Goal: Navigation & Orientation: Understand site structure

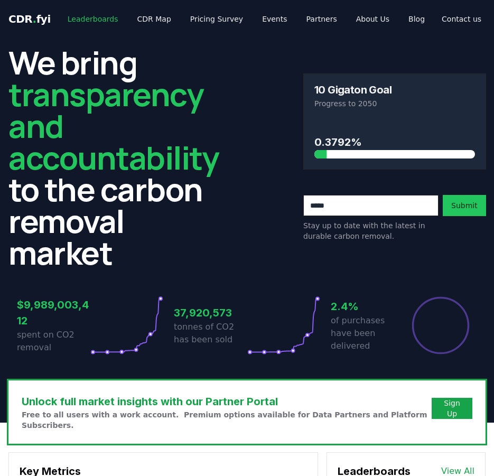
click at [82, 24] on link "Leaderboards" at bounding box center [93, 19] width 68 height 19
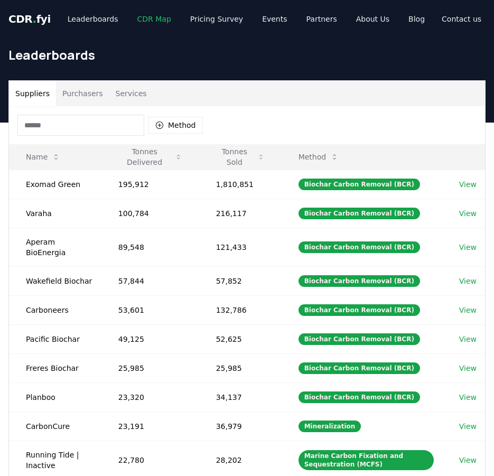
click at [132, 22] on link "CDR Map" at bounding box center [154, 19] width 51 height 19
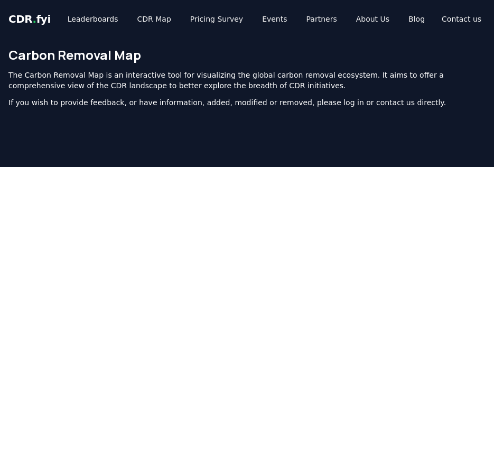
click at [37, 17] on span "CDR . fyi" at bounding box center [29, 19] width 42 height 13
